Goal: Task Accomplishment & Management: Manage account settings

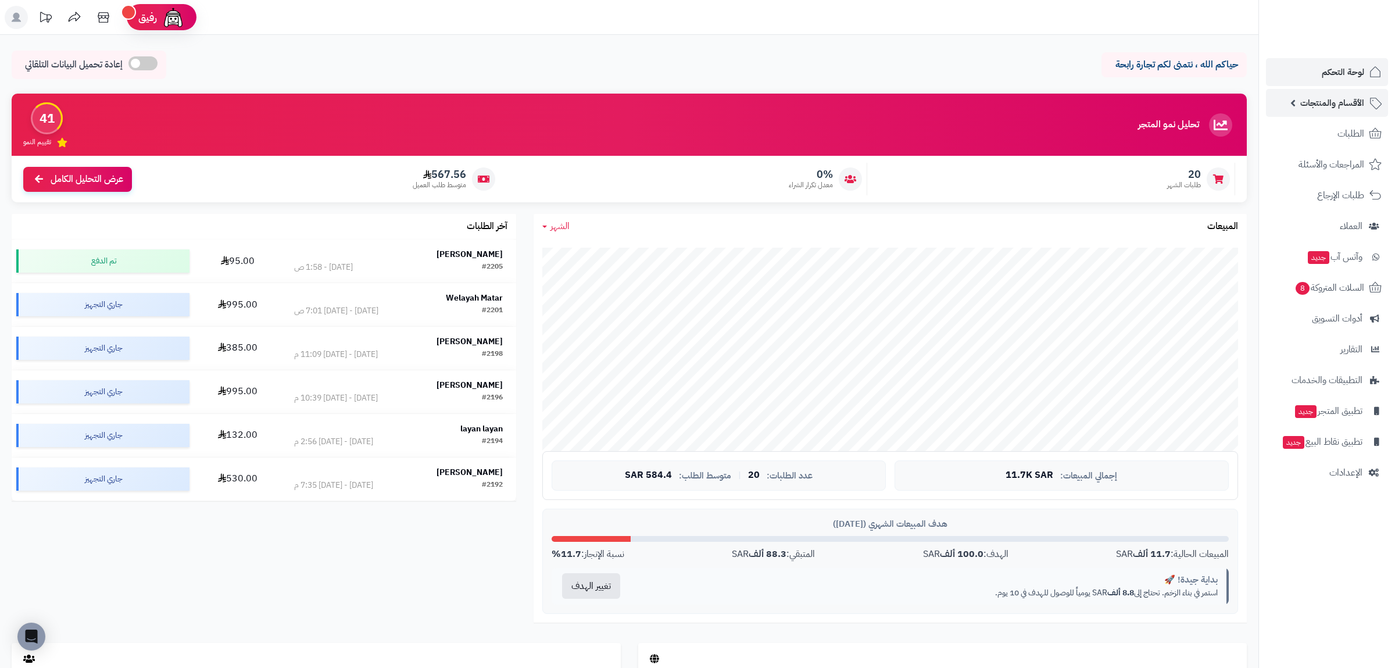
click at [1350, 103] on span "الأقسام والمنتجات" at bounding box center [1332, 103] width 64 height 16
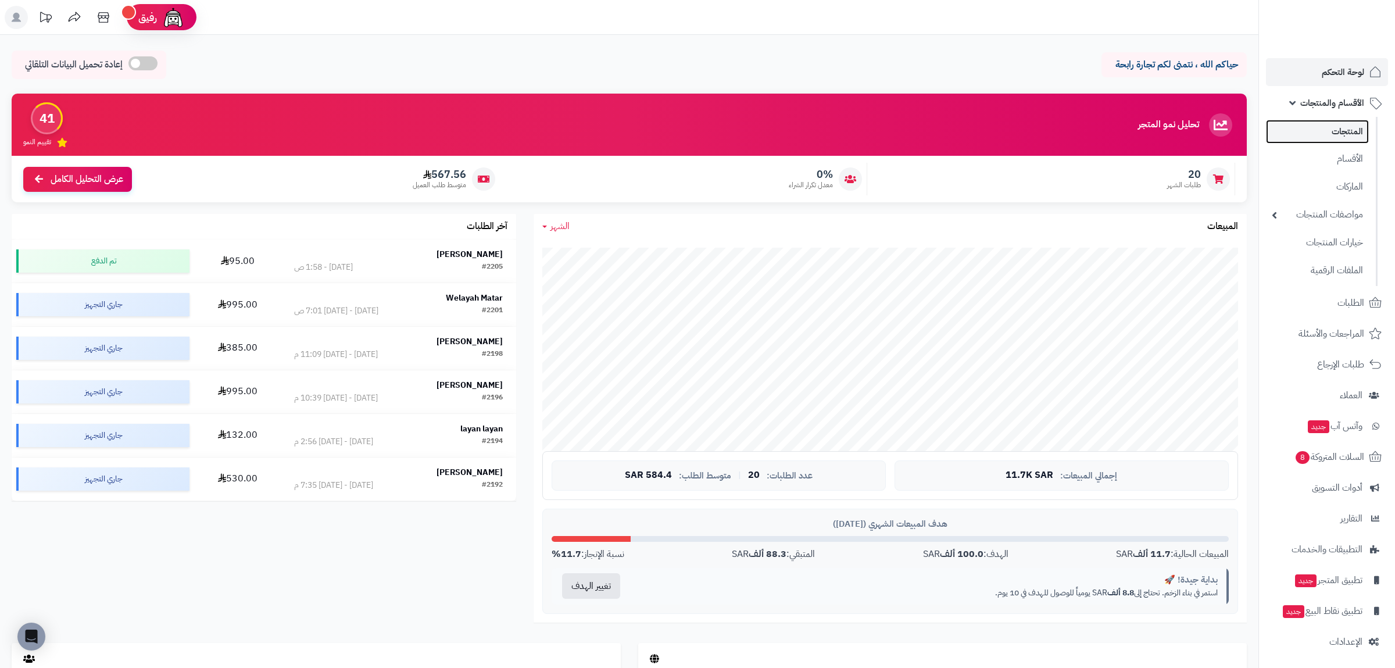
click at [1346, 127] on link "المنتجات" at bounding box center [1317, 132] width 103 height 24
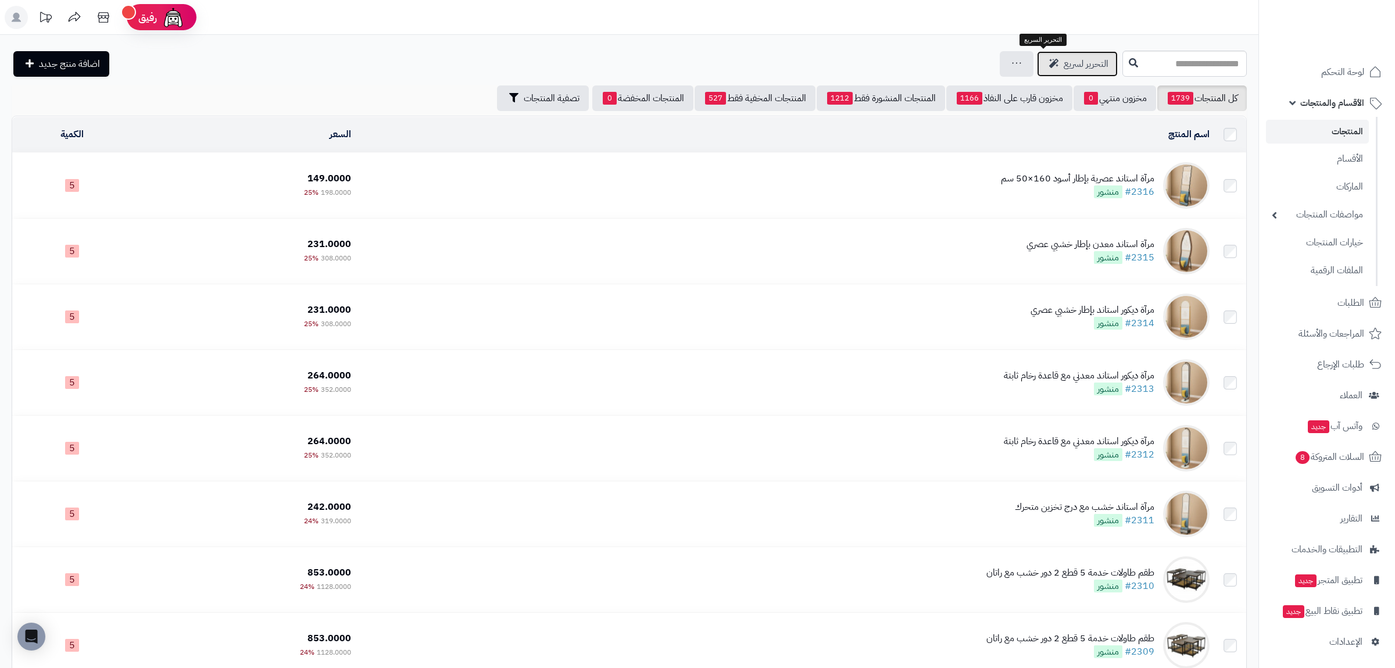
click at [1064, 64] on span "التحرير لسريع" at bounding box center [1086, 64] width 45 height 14
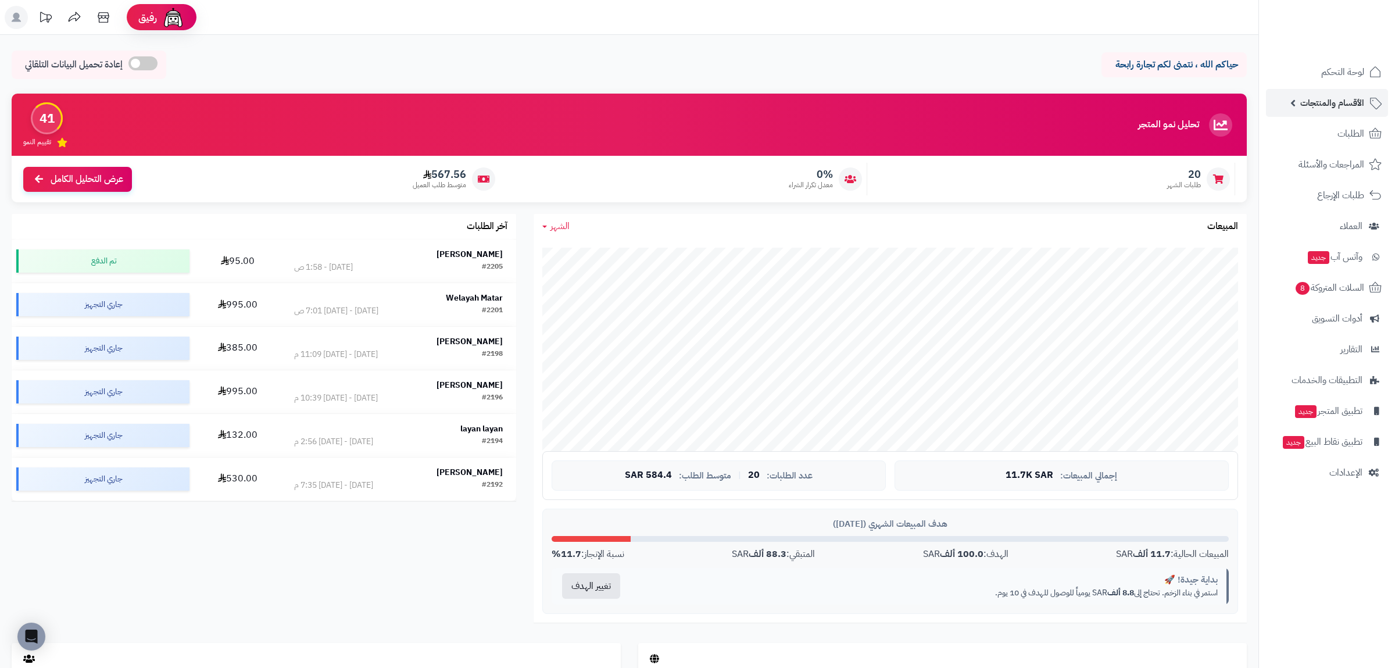
click at [1345, 103] on span "الأقسام والمنتجات" at bounding box center [1332, 103] width 64 height 16
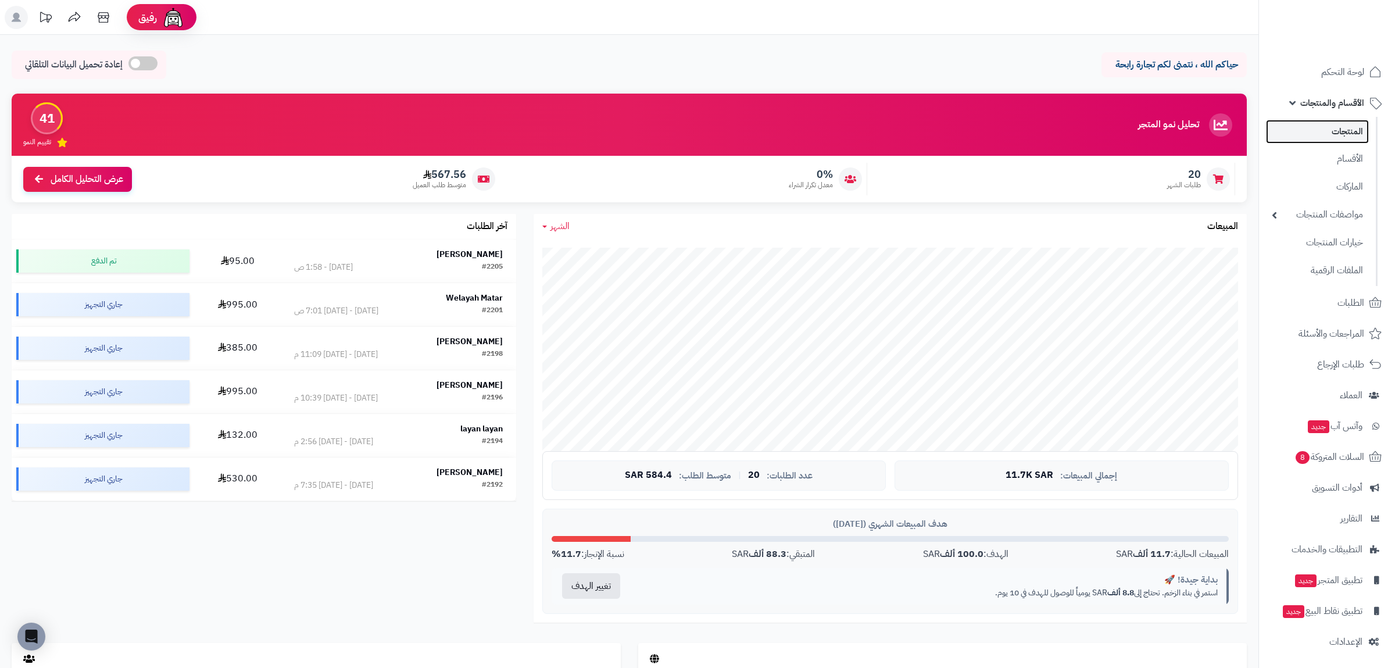
click at [1354, 133] on link "المنتجات" at bounding box center [1317, 132] width 103 height 24
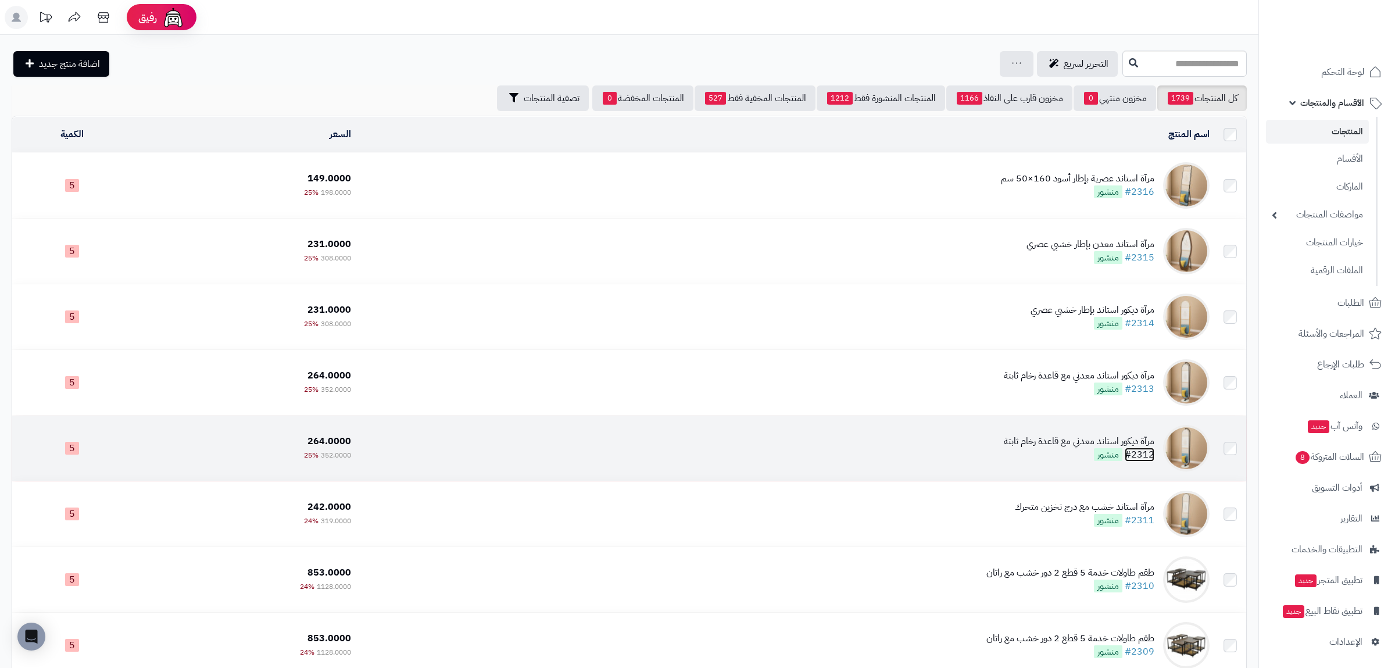
click at [1141, 459] on link "#2312" at bounding box center [1140, 454] width 30 height 14
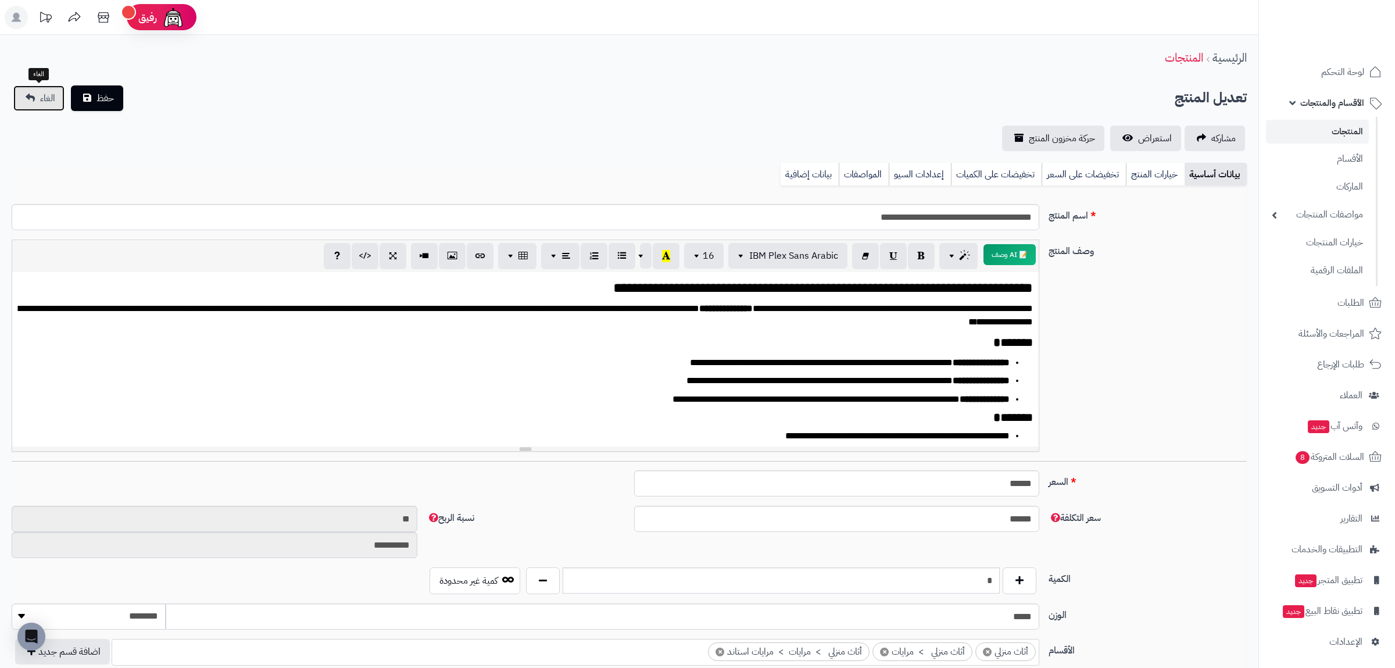
click at [42, 91] on link "الغاء" at bounding box center [38, 98] width 51 height 26
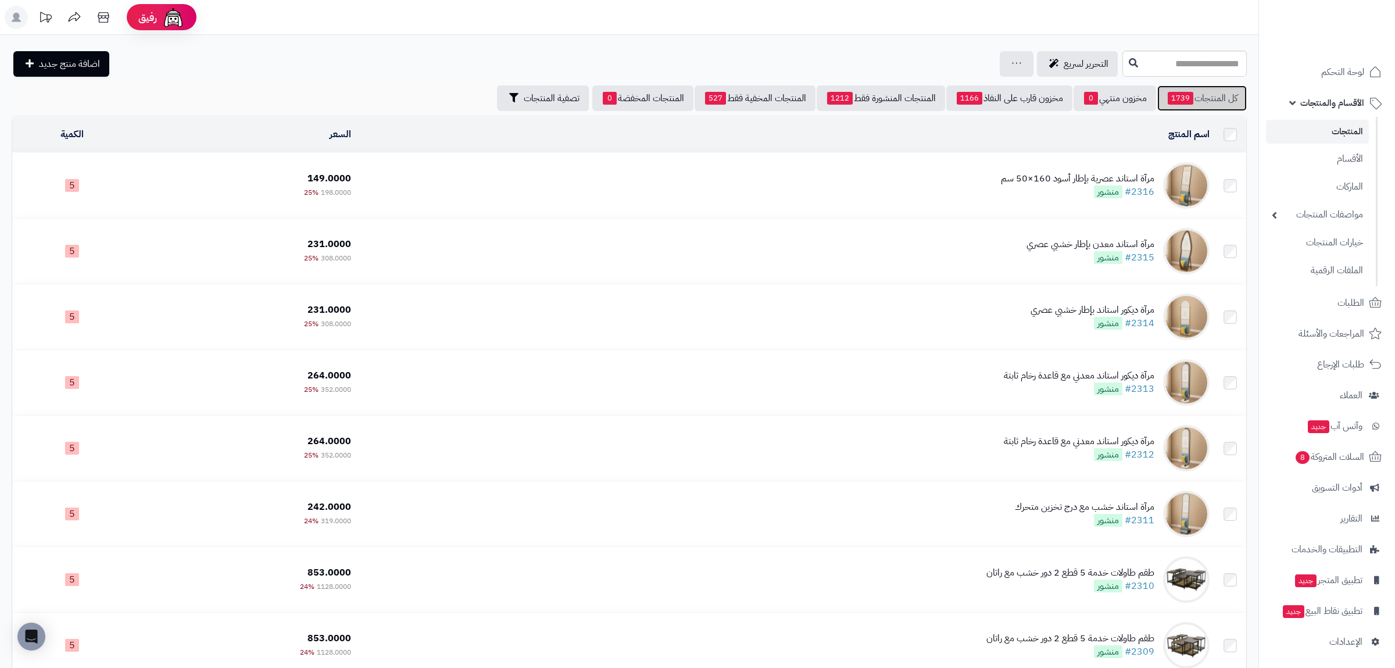
click at [1176, 96] on span "1739" at bounding box center [1181, 98] width 26 height 13
click at [1187, 96] on span "1741" at bounding box center [1181, 98] width 26 height 13
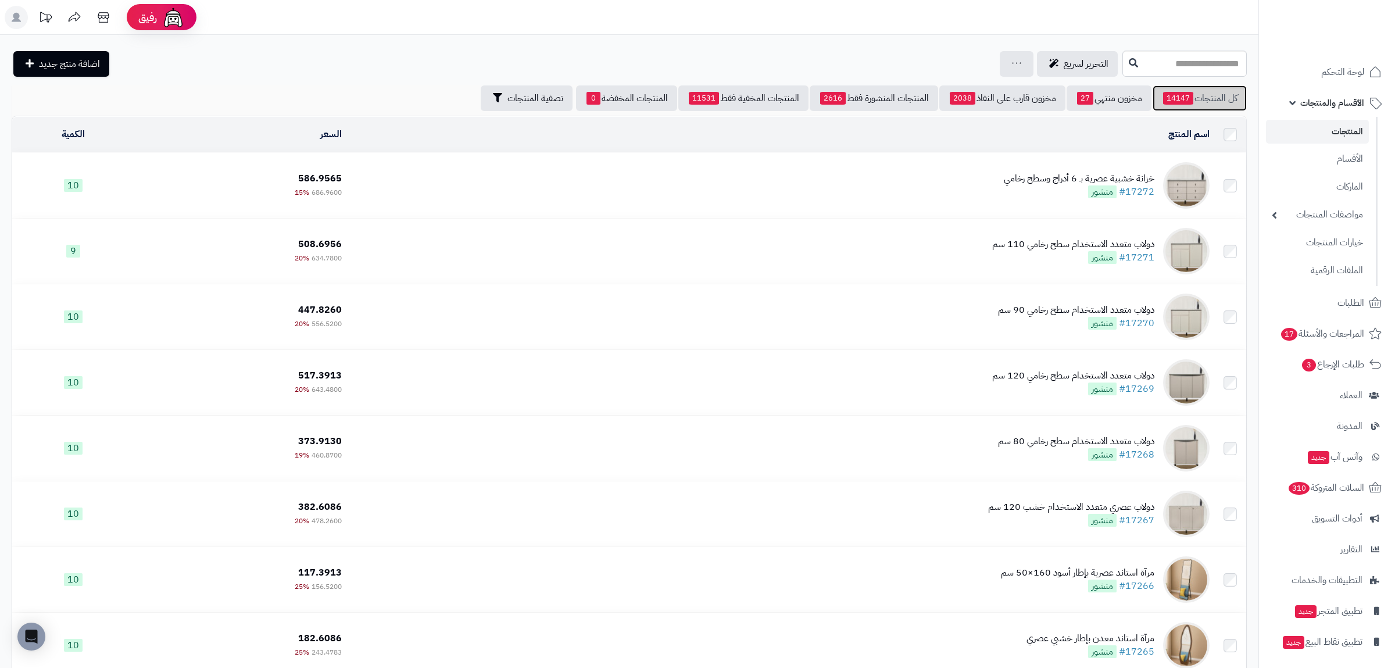
click at [1208, 96] on link "كل المنتجات 14147" at bounding box center [1199, 98] width 94 height 26
click at [1201, 98] on link "كل المنتجات 14147" at bounding box center [1199, 98] width 94 height 26
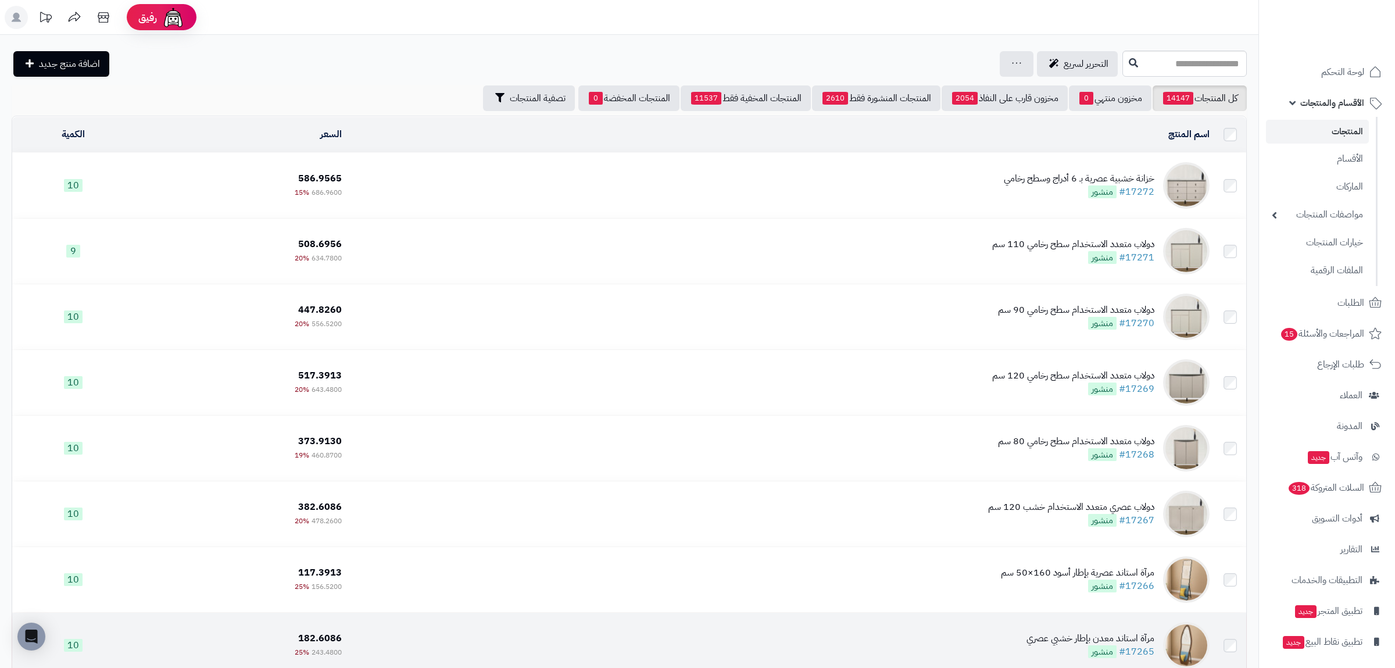
scroll to position [271, 0]
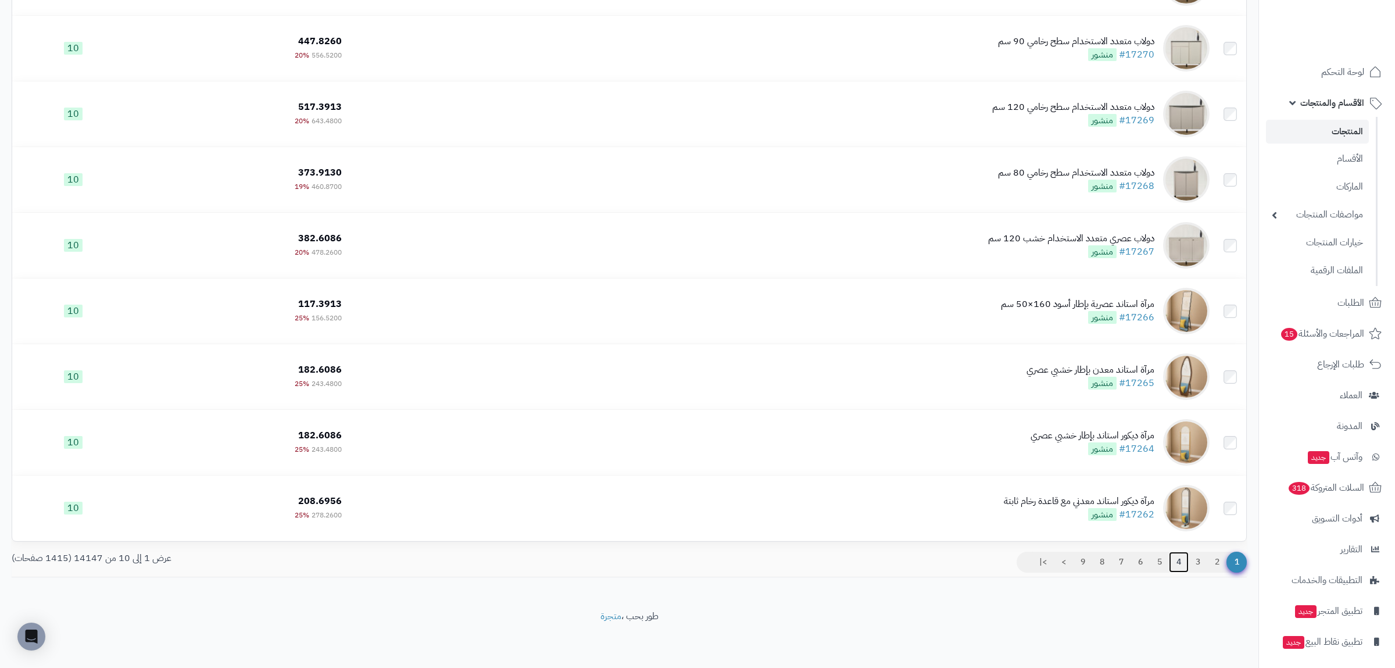
click at [1175, 564] on link "4" at bounding box center [1179, 562] width 20 height 21
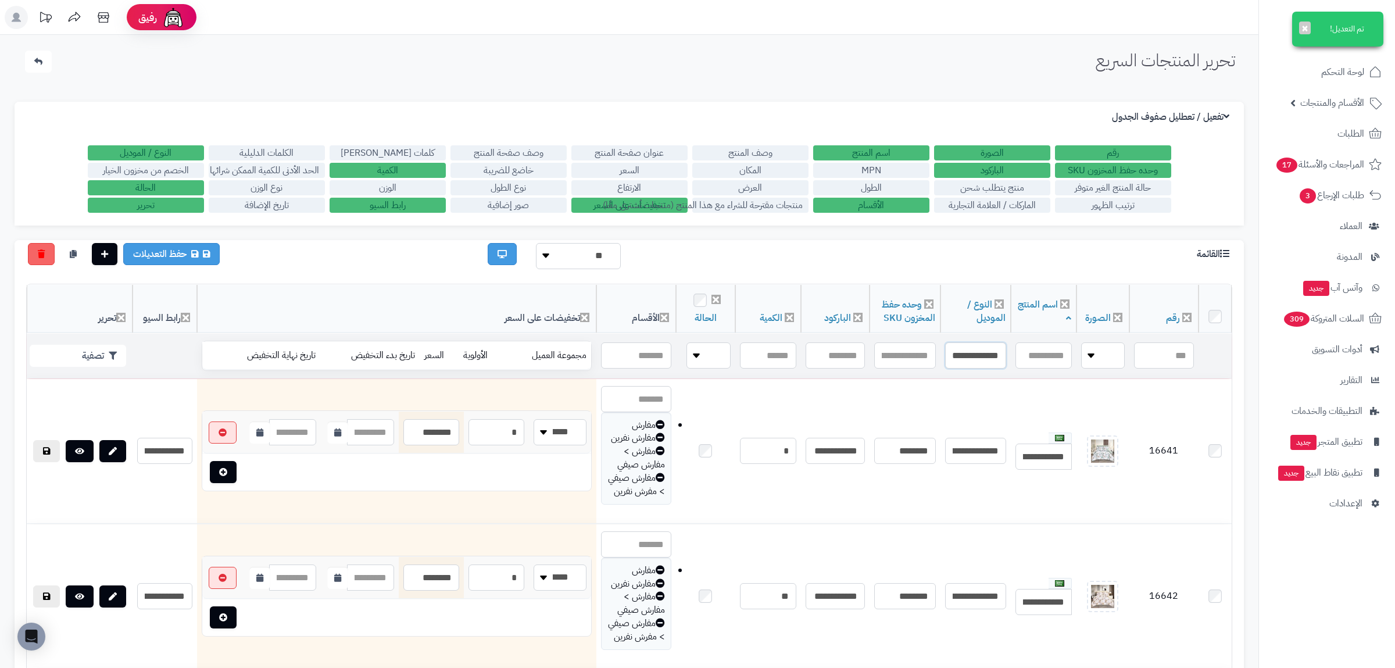
click at [962, 356] on input "**********" at bounding box center [975, 355] width 60 height 26
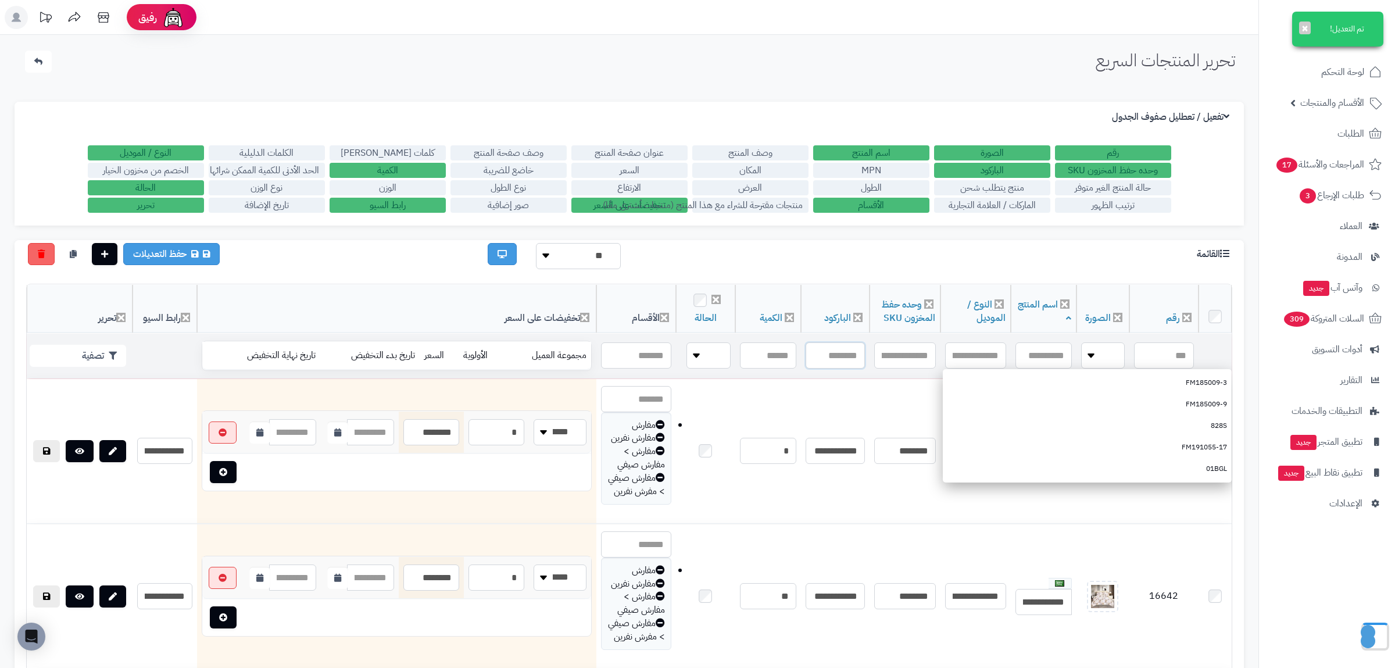
click at [846, 357] on input "text" at bounding box center [834, 355] width 59 height 26
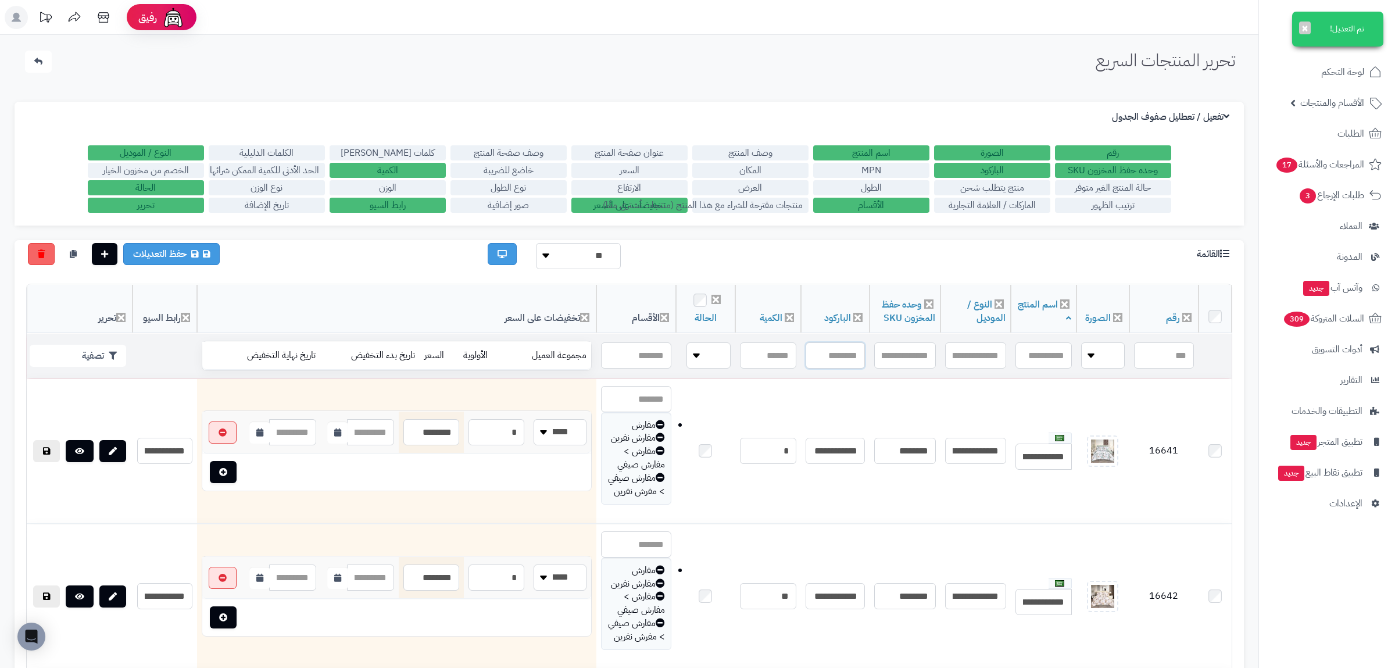
paste input "**********"
type input "**********"
click at [118, 346] on button "تصفية" at bounding box center [78, 355] width 96 height 22
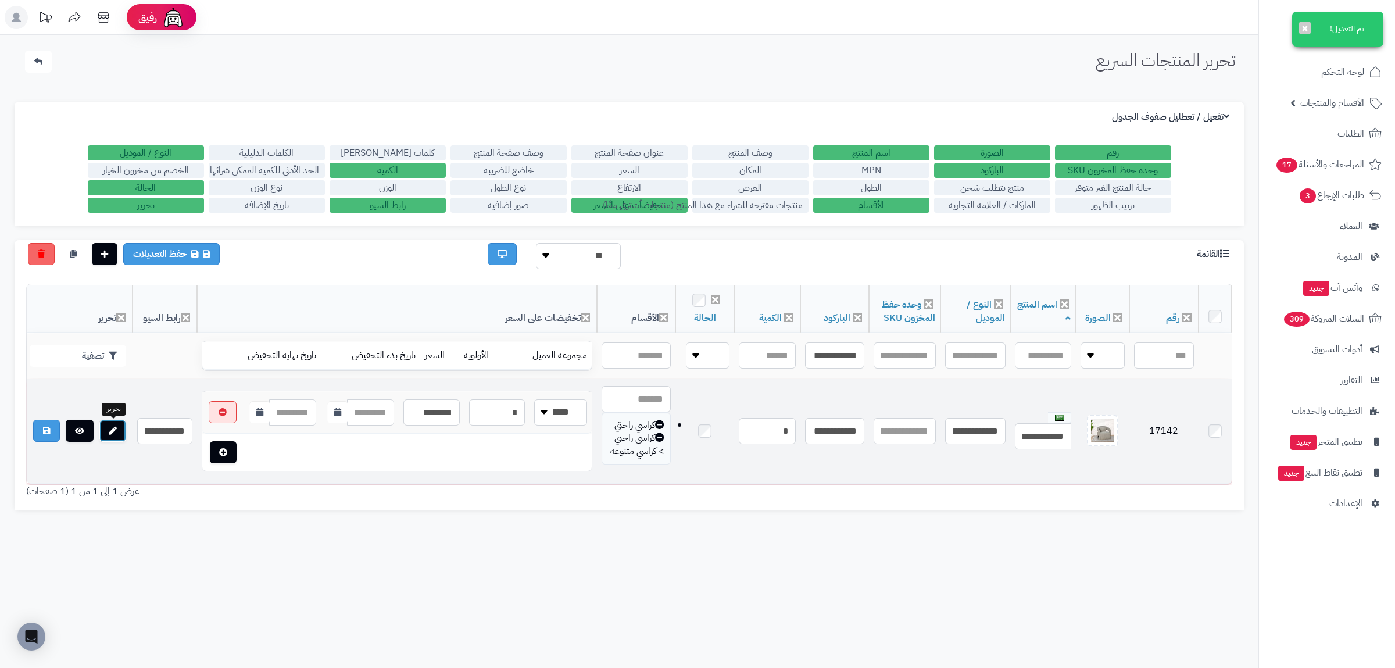
click at [113, 432] on icon at bounding box center [113, 431] width 8 height 8
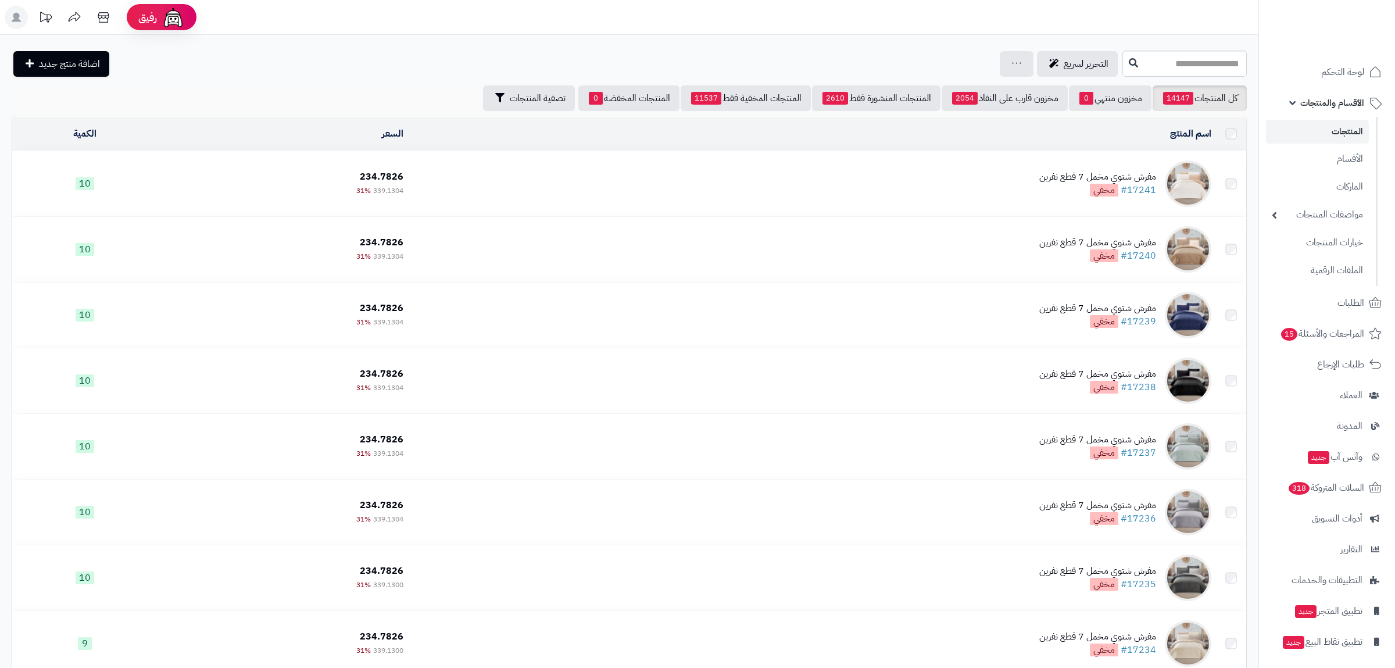
scroll to position [271, 0]
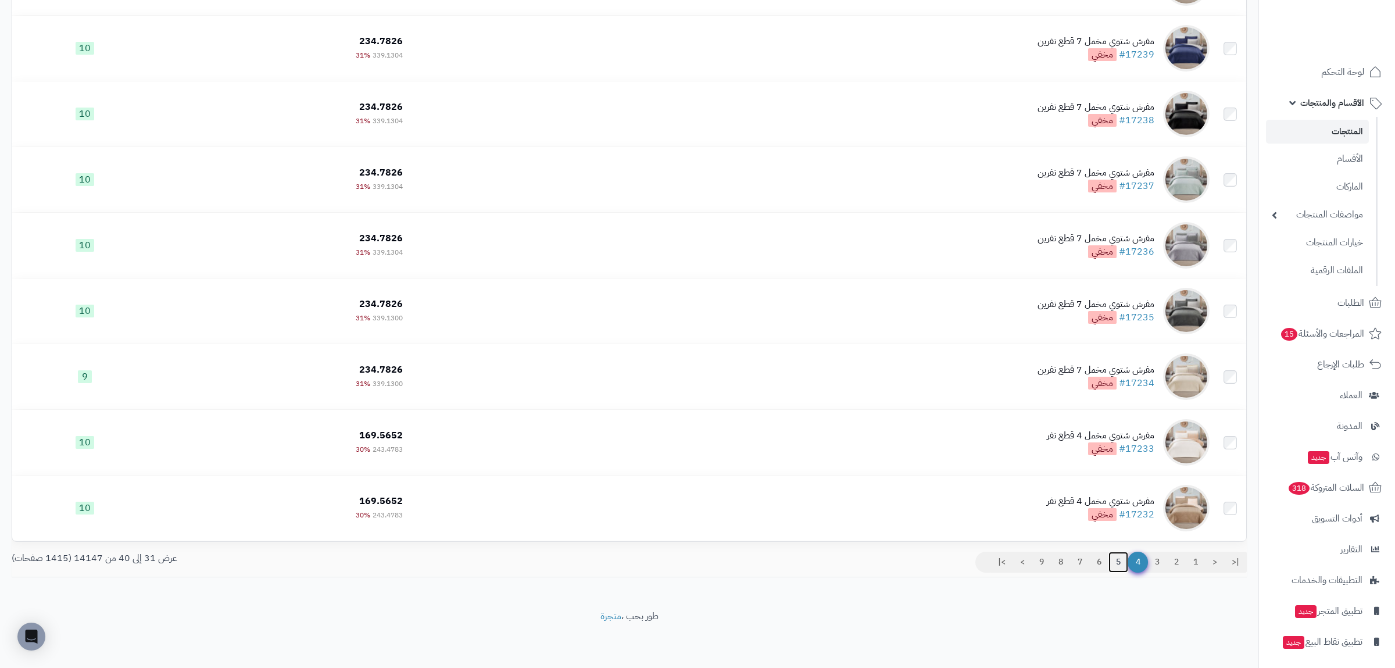
click at [1114, 564] on link "5" at bounding box center [1118, 562] width 20 height 21
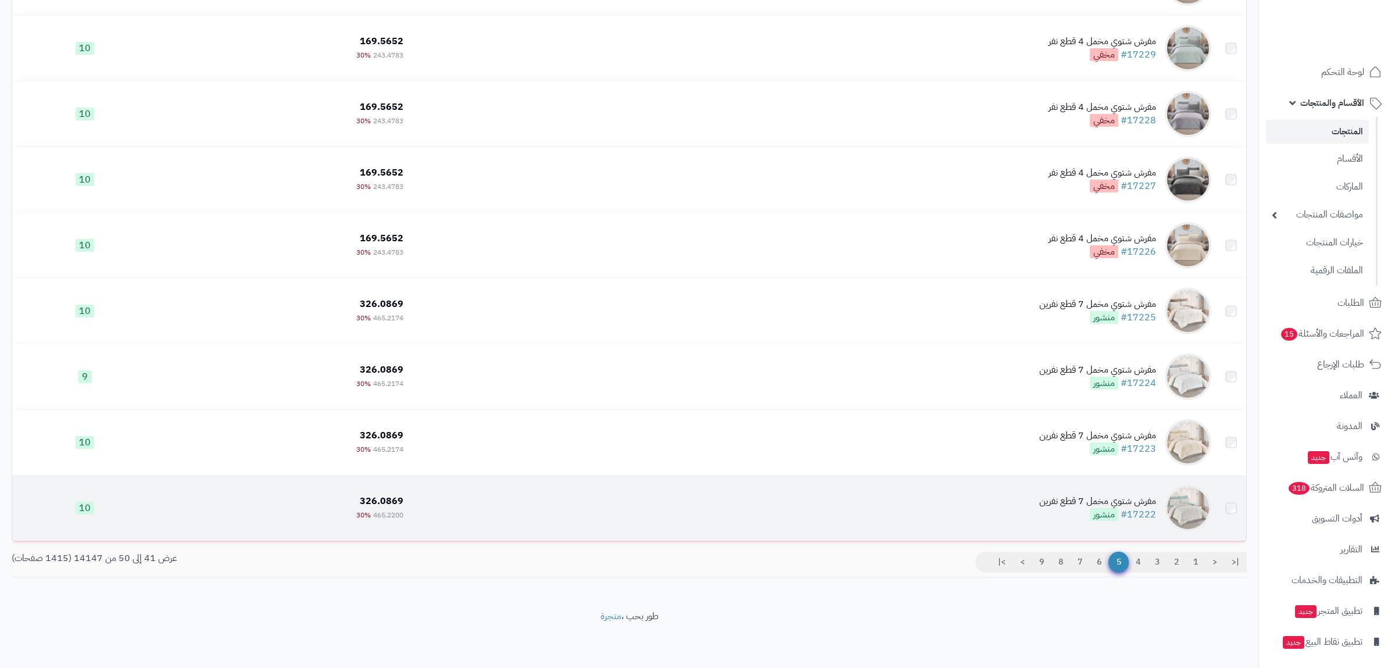
scroll to position [271, 0]
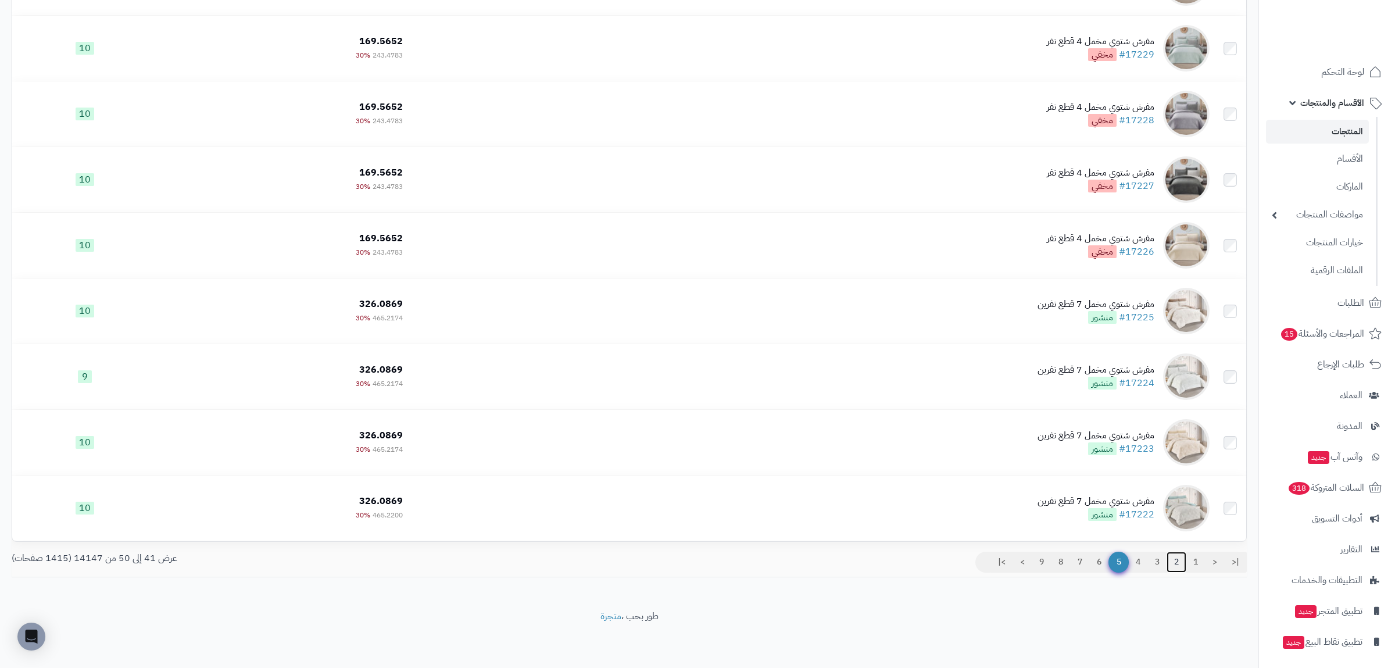
click at [1184, 564] on link "2" at bounding box center [1176, 562] width 20 height 21
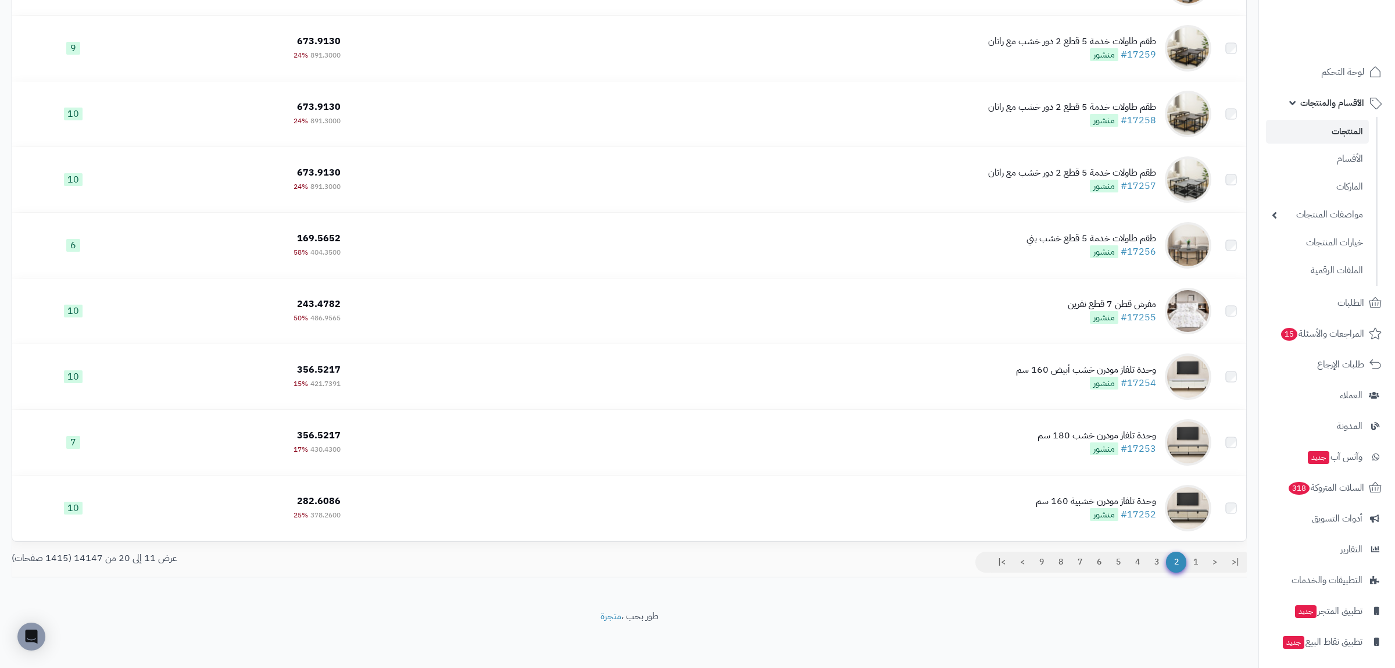
scroll to position [271, 0]
click at [1157, 567] on link "3" at bounding box center [1157, 562] width 20 height 21
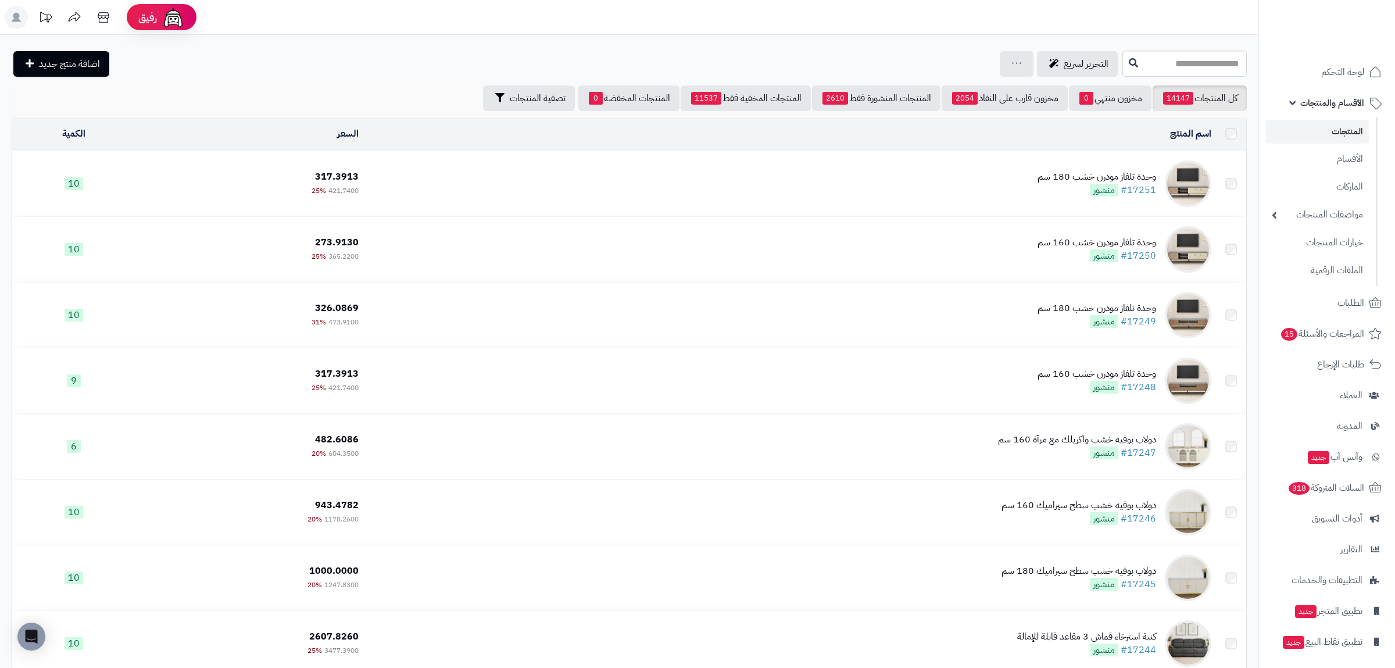
scroll to position [271, 0]
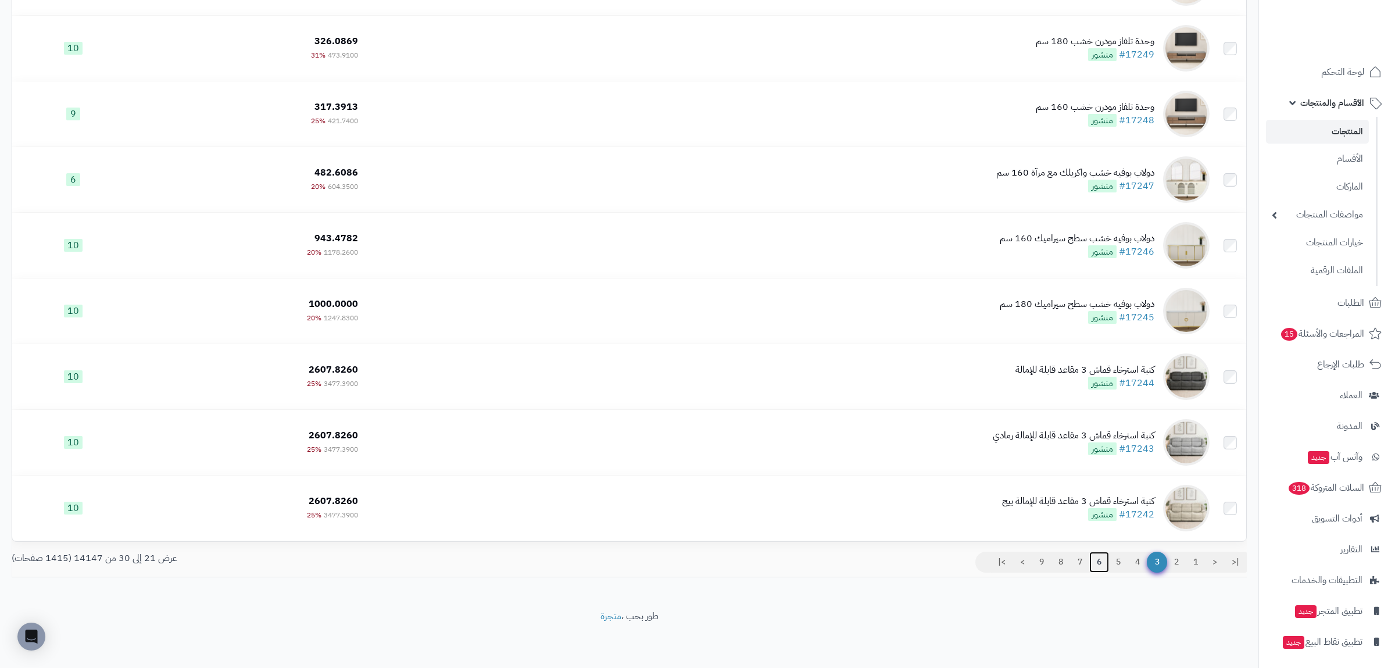
click at [1095, 564] on link "6" at bounding box center [1099, 562] width 20 height 21
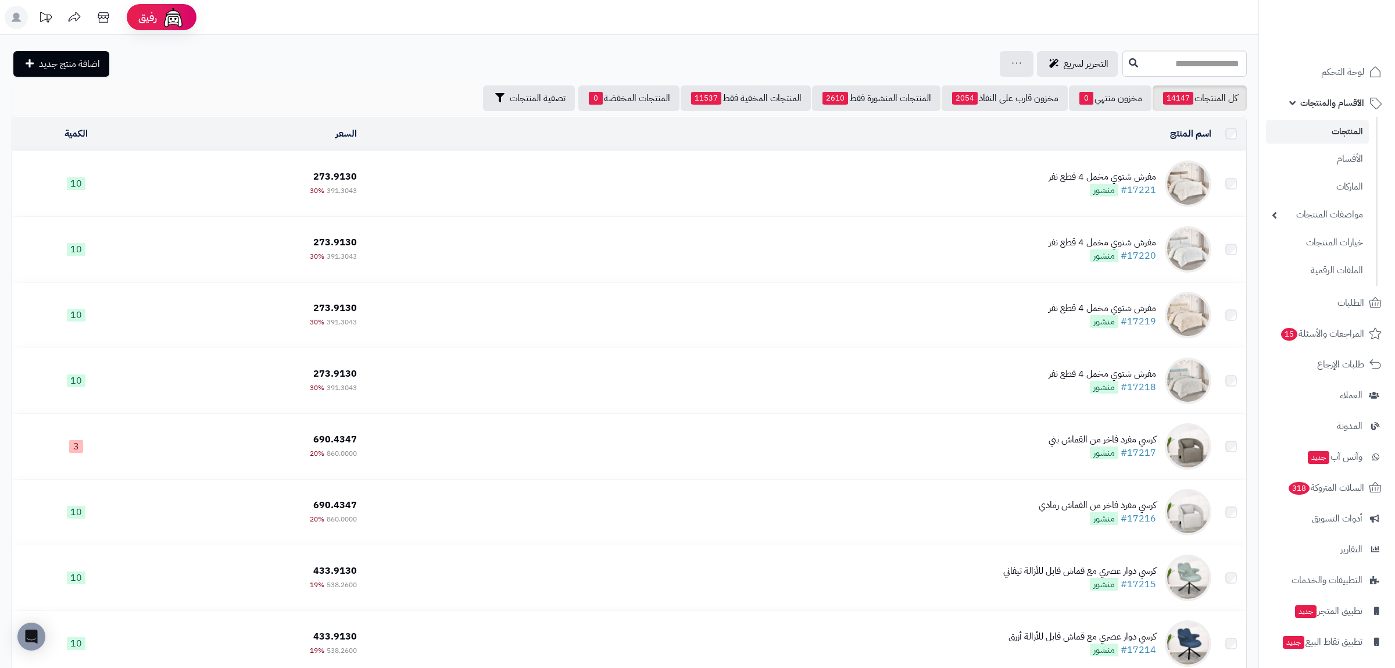
scroll to position [271, 0]
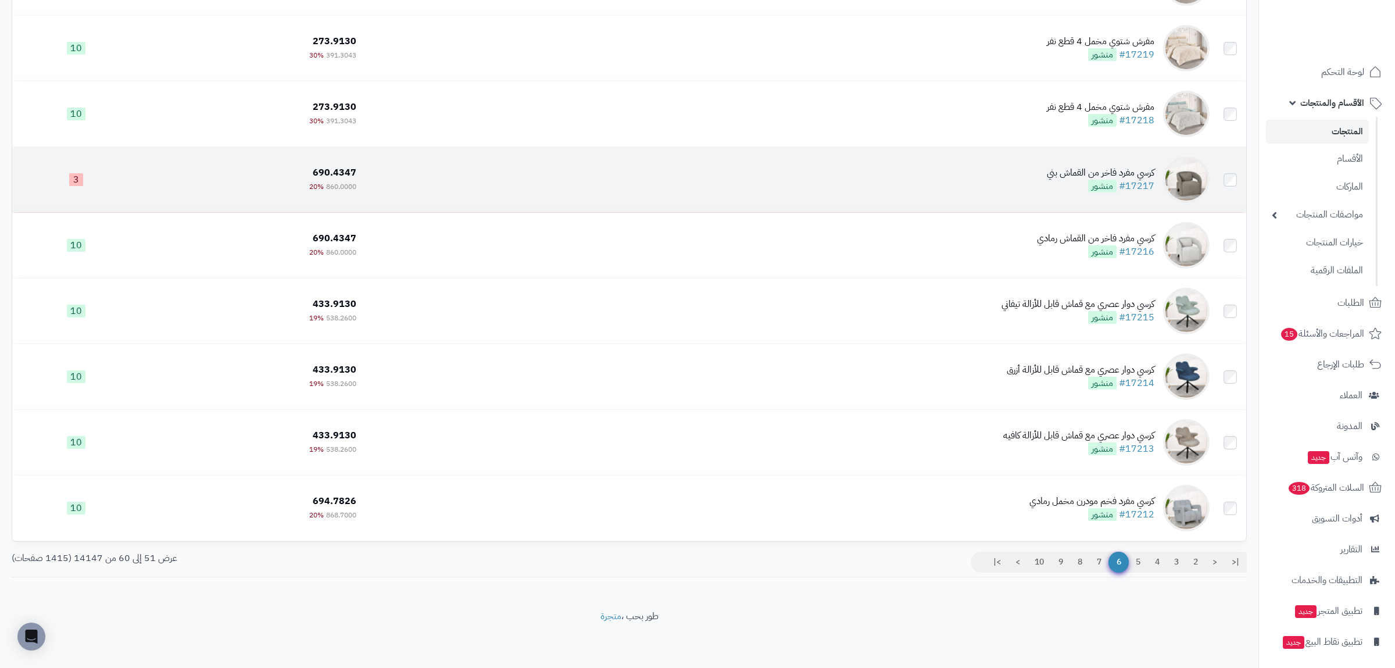
click at [1086, 189] on div "كرسي مفرد فاخر من القماش بني #17217 منشور" at bounding box center [1101, 179] width 108 height 27
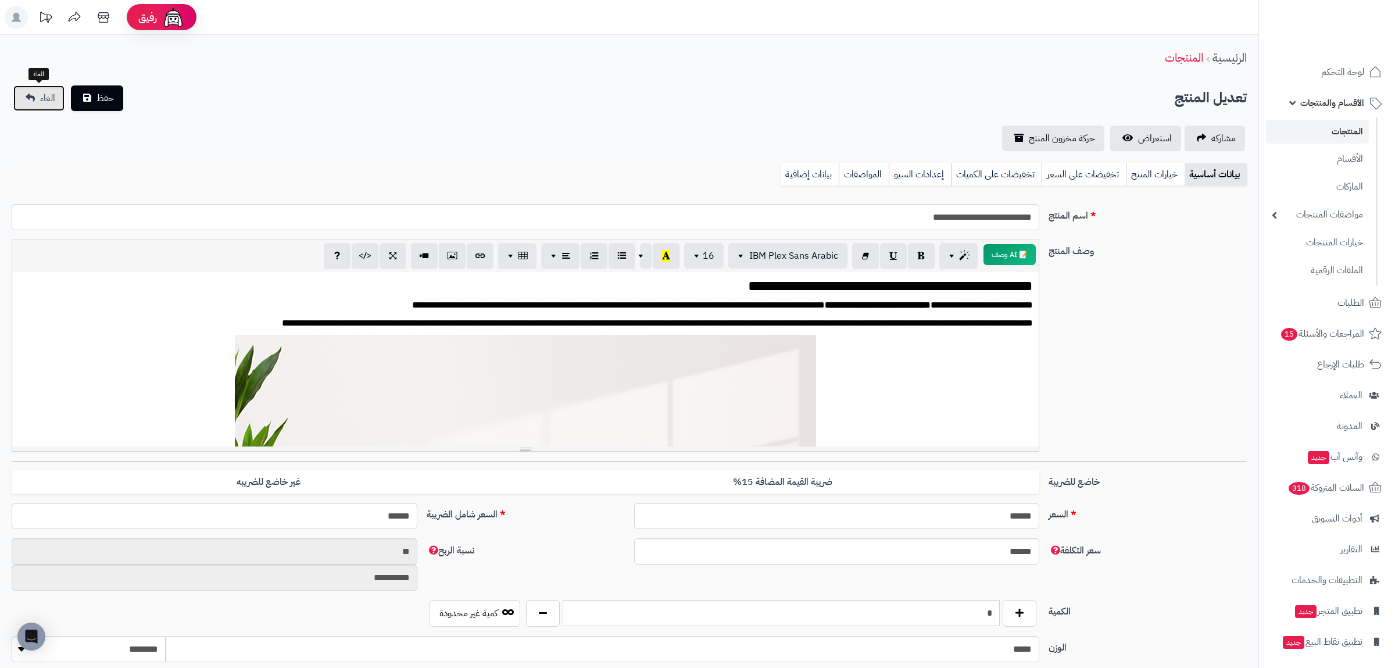
click at [38, 102] on link "الغاء" at bounding box center [38, 98] width 51 height 26
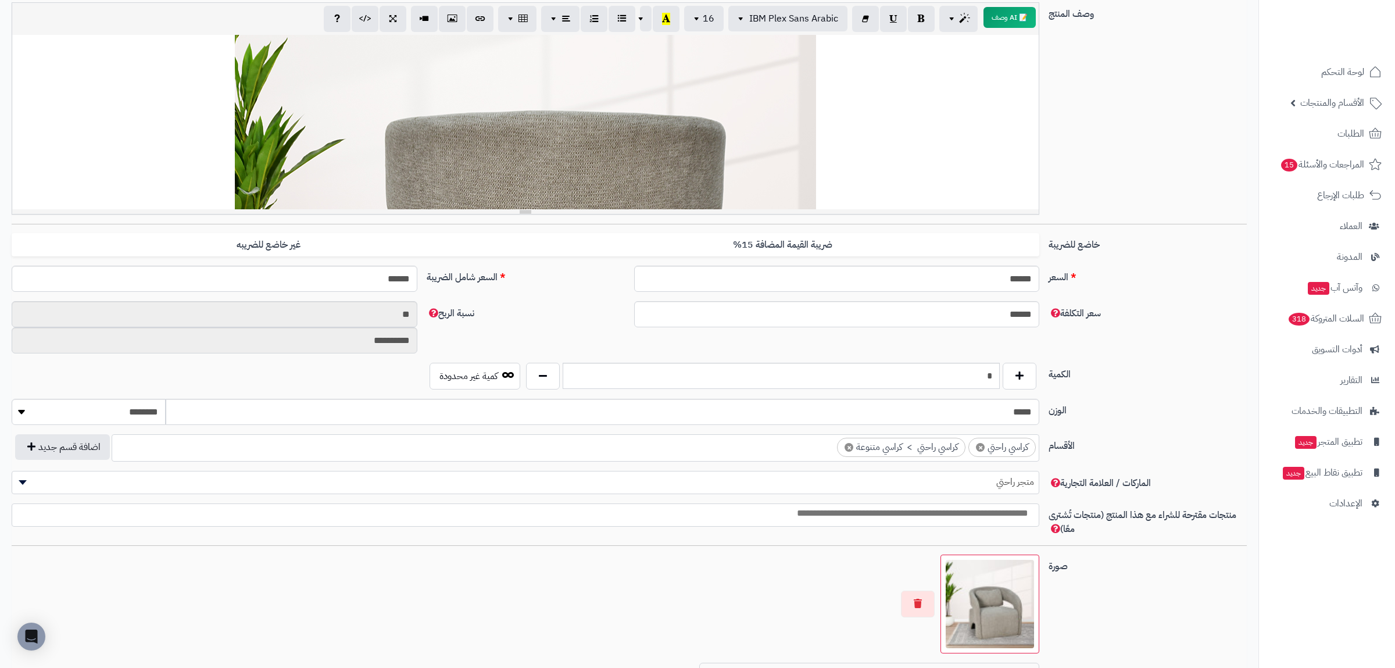
scroll to position [534, 0]
